Goal: Task Accomplishment & Management: Complete application form

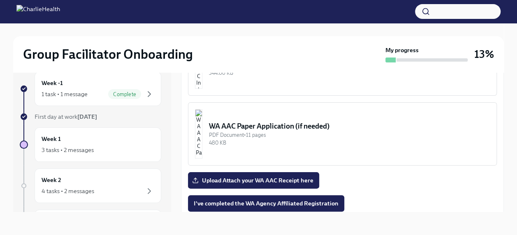
scroll to position [740, 0]
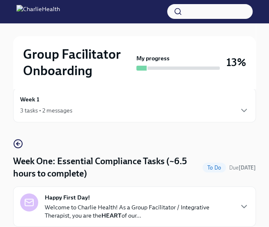
click at [219, 41] on div "Group Facilitator Onboarding My progress 13%" at bounding box center [134, 62] width 243 height 53
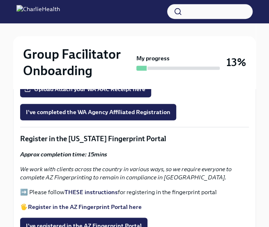
scroll to position [919, 0]
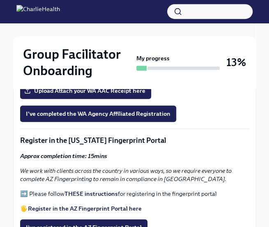
click at [200, 106] on div "I've completed the WA Agency Affiliated Registration" at bounding box center [134, 114] width 229 height 16
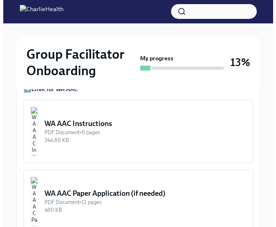
scroll to position [754, 0]
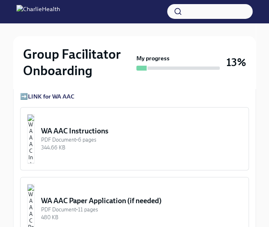
click at [97, 133] on div "WA AAC Instructions" at bounding box center [141, 131] width 201 height 10
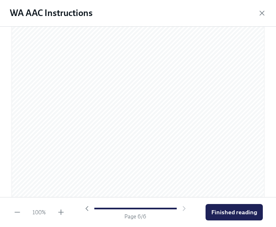
scroll to position [1834, 0]
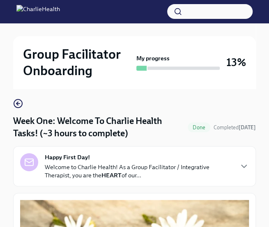
scroll to position [137, 0]
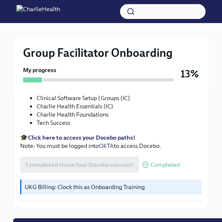
scroll to position [1046, 0]
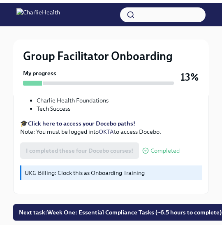
scroll to position [1137, 0]
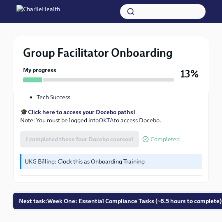
click at [117, 197] on span "Next task : Week One: Essential Compliance Tasks (~6.5 hours to complete)" at bounding box center [120, 201] width 203 height 8
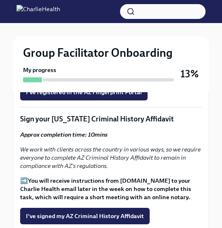
scroll to position [1096, 0]
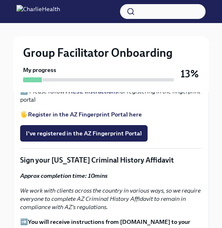
click at [139, 7] on span "I've completed the WA Agency Affiliated Registration" at bounding box center [98, 3] width 145 height 8
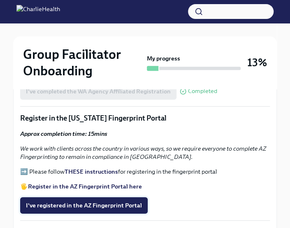
scroll to position [985, 0]
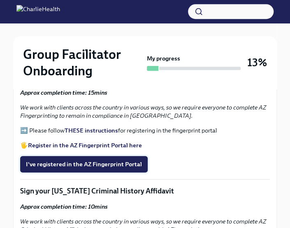
click at [115, 160] on span "I've registered in the AZ Fingerprint Portal" at bounding box center [84, 164] width 116 height 8
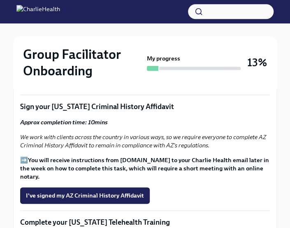
scroll to position [1028, 0]
